Goal: Task Accomplishment & Management: Manage account settings

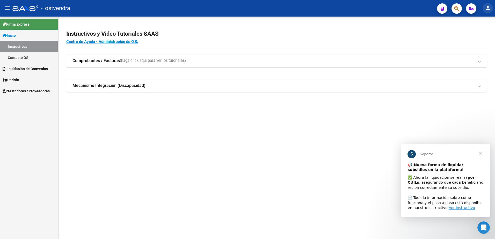
click at [486, 10] on mat-icon "person" at bounding box center [488, 8] width 6 height 6
click at [481, 25] on button "person Mi Perfil" at bounding box center [478, 22] width 32 height 12
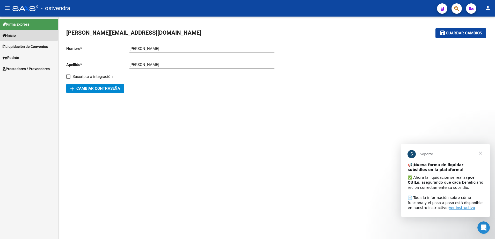
click at [13, 35] on span "Inicio" at bounding box center [9, 36] width 13 height 6
click at [16, 45] on span "Liquidación de Convenios" at bounding box center [25, 47] width 45 height 6
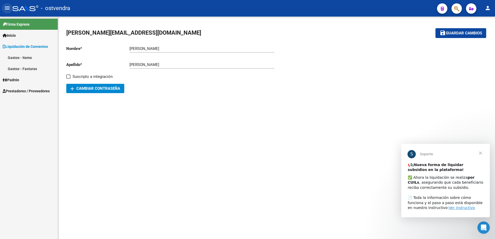
click at [9, 9] on mat-icon "menu" at bounding box center [7, 8] width 6 height 6
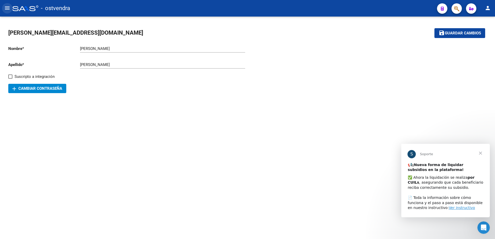
click at [8, 8] on mat-icon "menu" at bounding box center [7, 8] width 6 height 6
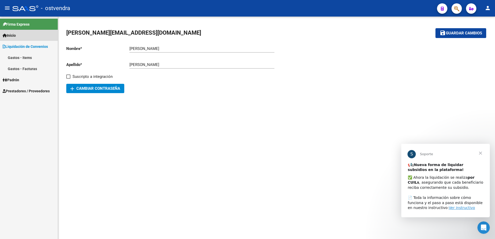
click at [15, 35] on span "Inicio" at bounding box center [9, 36] width 13 height 6
click at [195, 162] on mat-sidenav-content "[PERSON_NAME][EMAIL_ADDRESS][DOMAIN_NAME] save Guardar cambios Nombre * [PERSON…" at bounding box center [276, 128] width 437 height 223
